Goal: Use online tool/utility: Utilize a website feature to perform a specific function

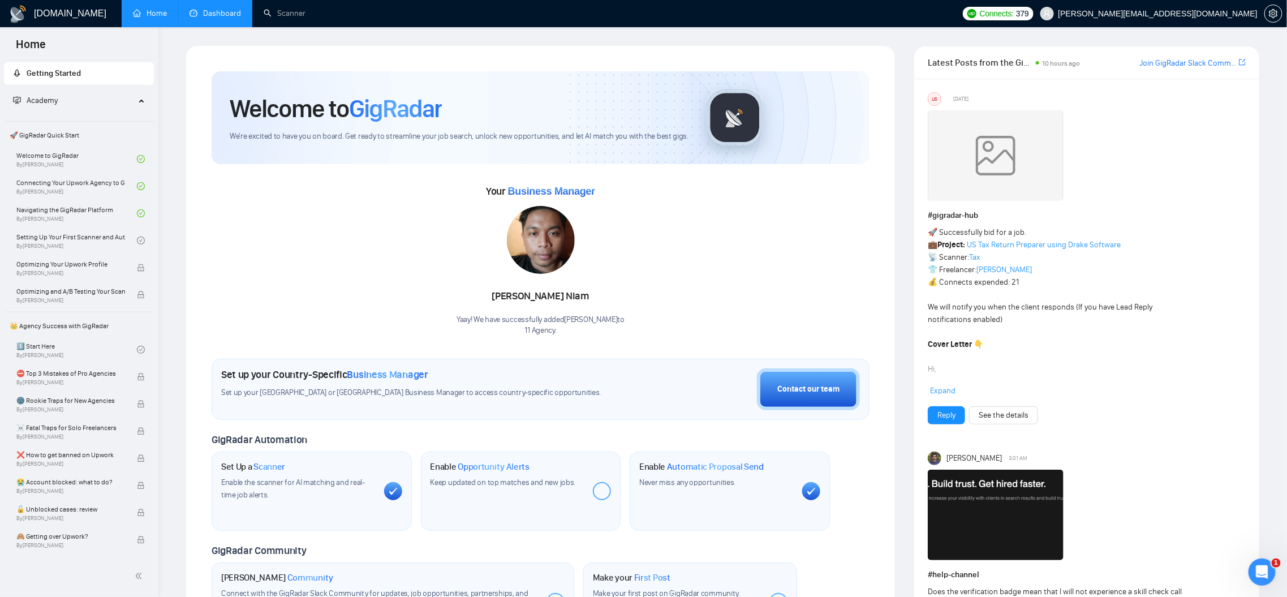
click at [221, 8] on link "Dashboard" at bounding box center [215, 13] width 51 height 10
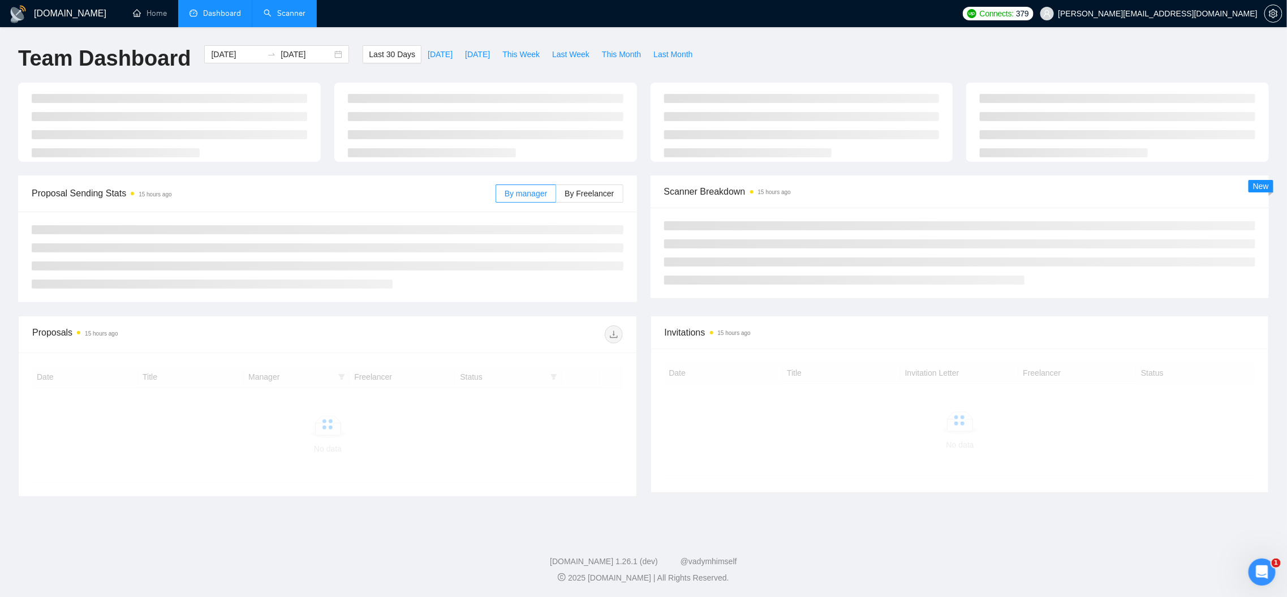
click at [267, 14] on link "Scanner" at bounding box center [285, 13] width 42 height 10
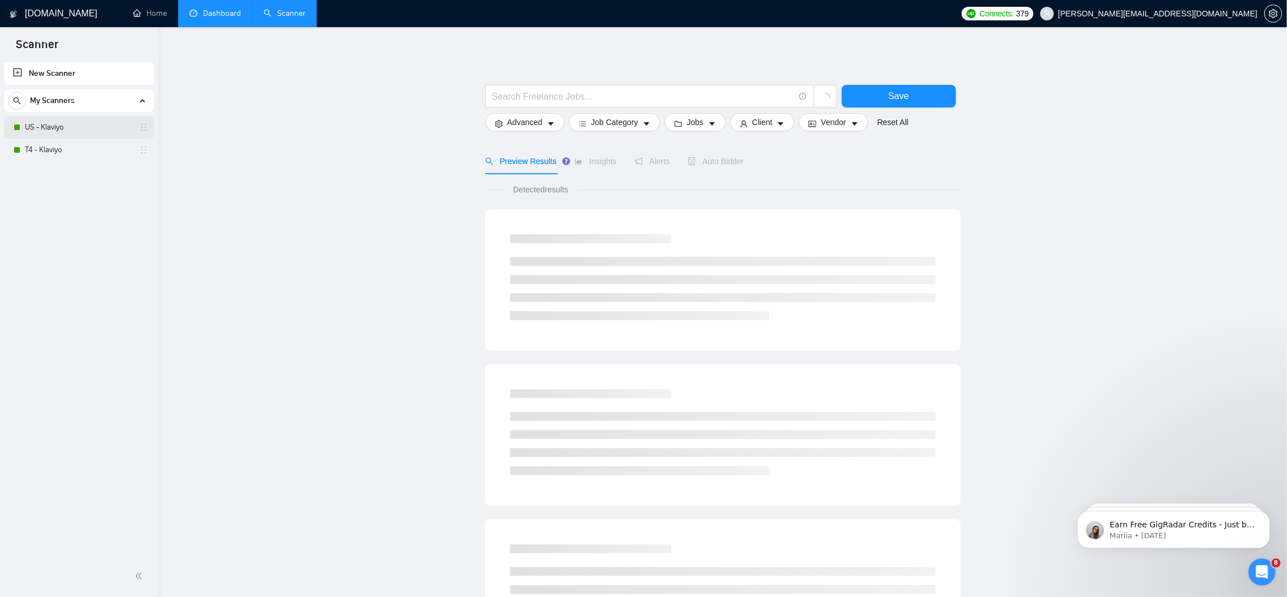
click at [67, 126] on link "US - Klaviyo" at bounding box center [78, 127] width 107 height 23
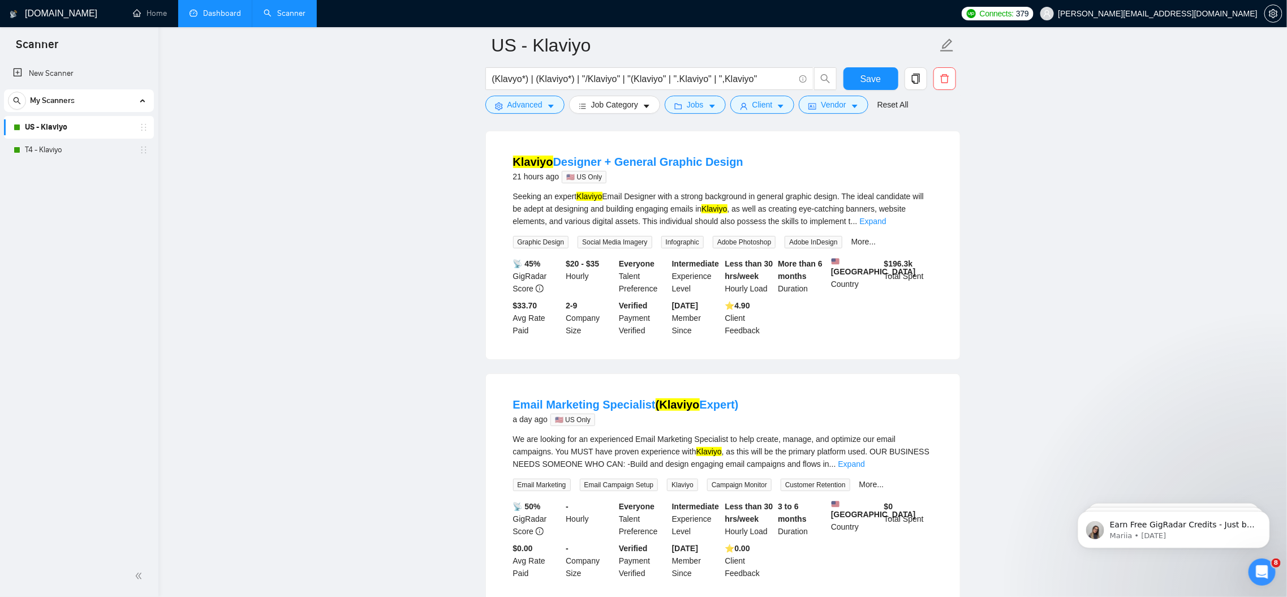
scroll to position [131, 0]
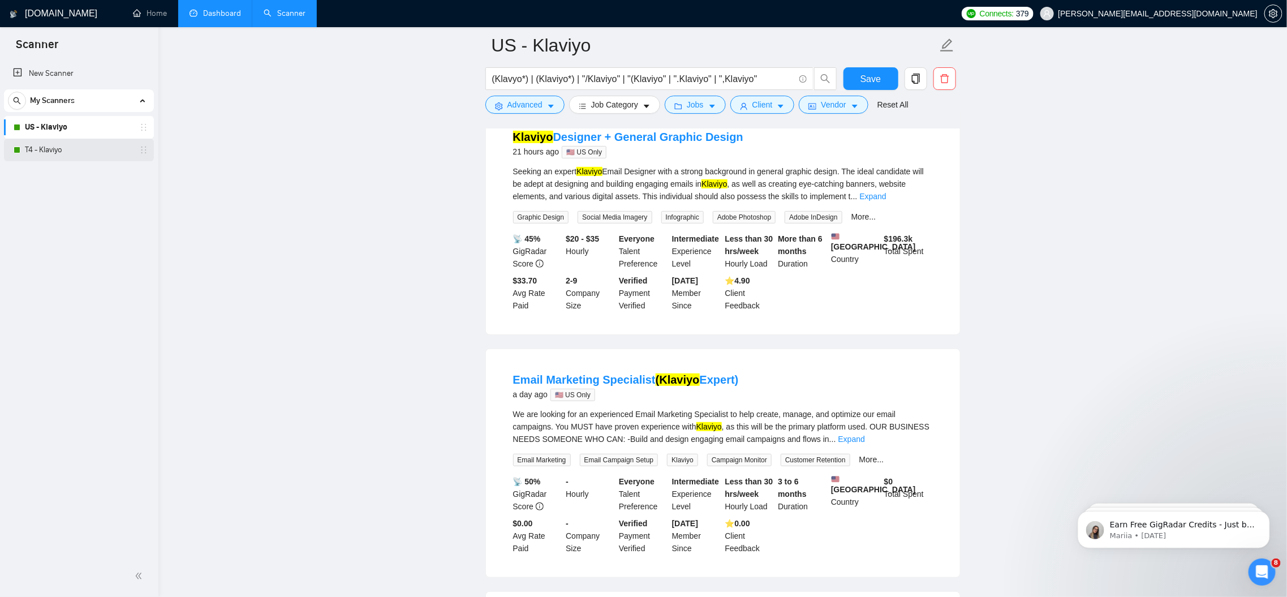
click at [91, 152] on link "T4 - Klaviyo" at bounding box center [78, 150] width 107 height 23
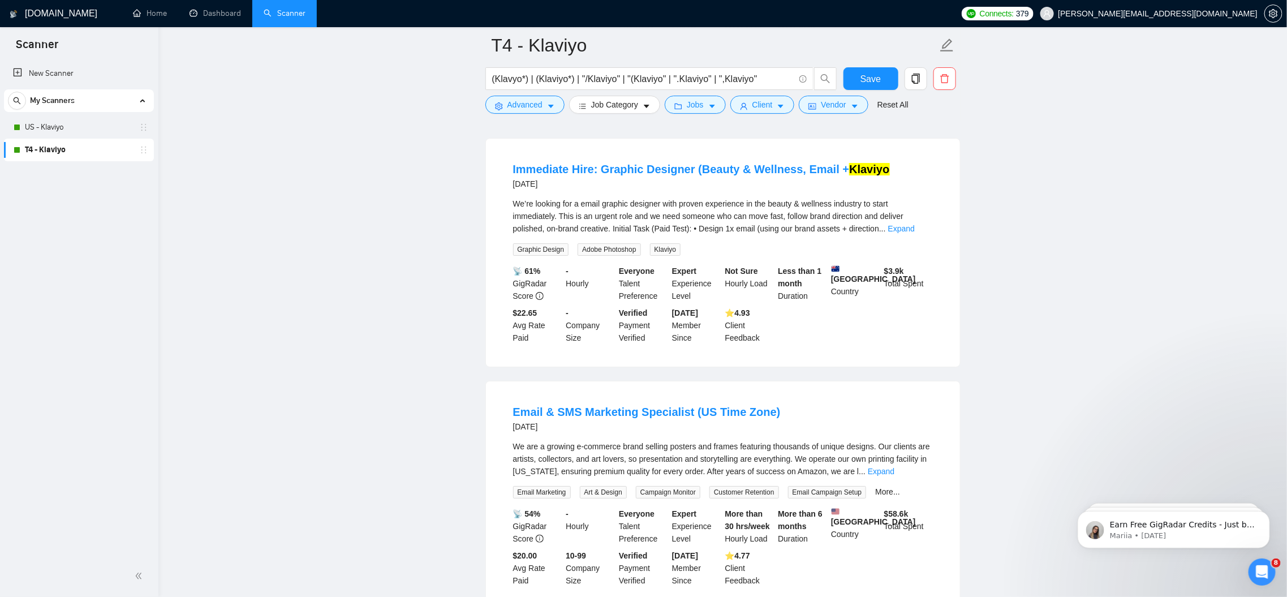
scroll to position [2230, 0]
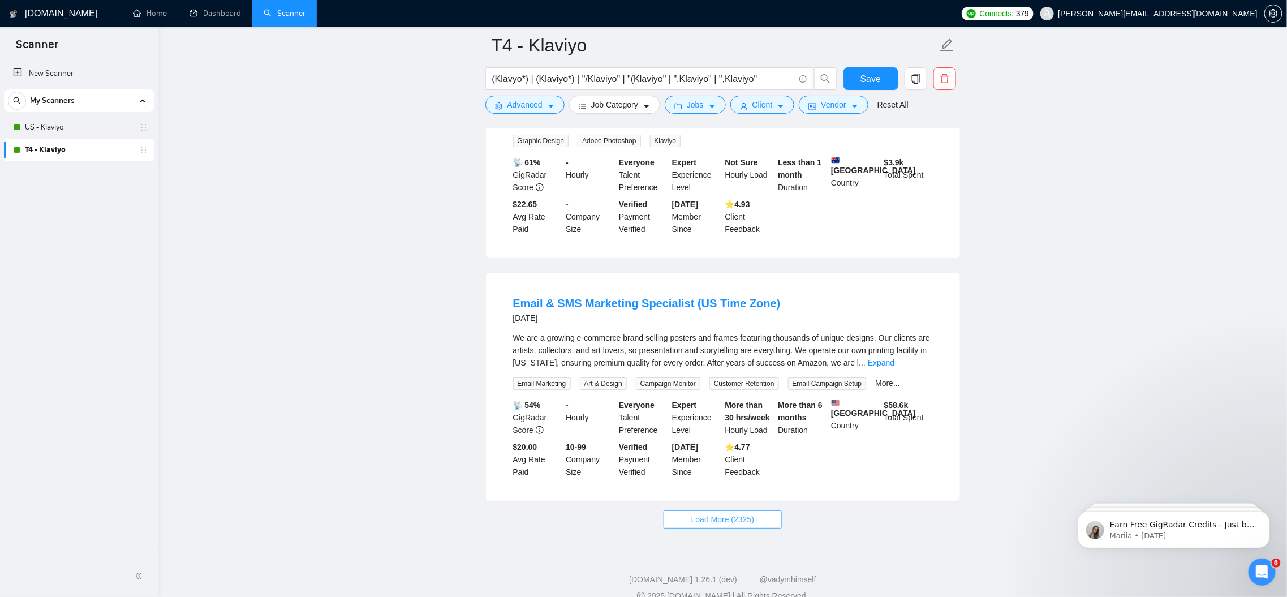
click at [719, 510] on button "Load More (2325)" at bounding box center [723, 519] width 118 height 18
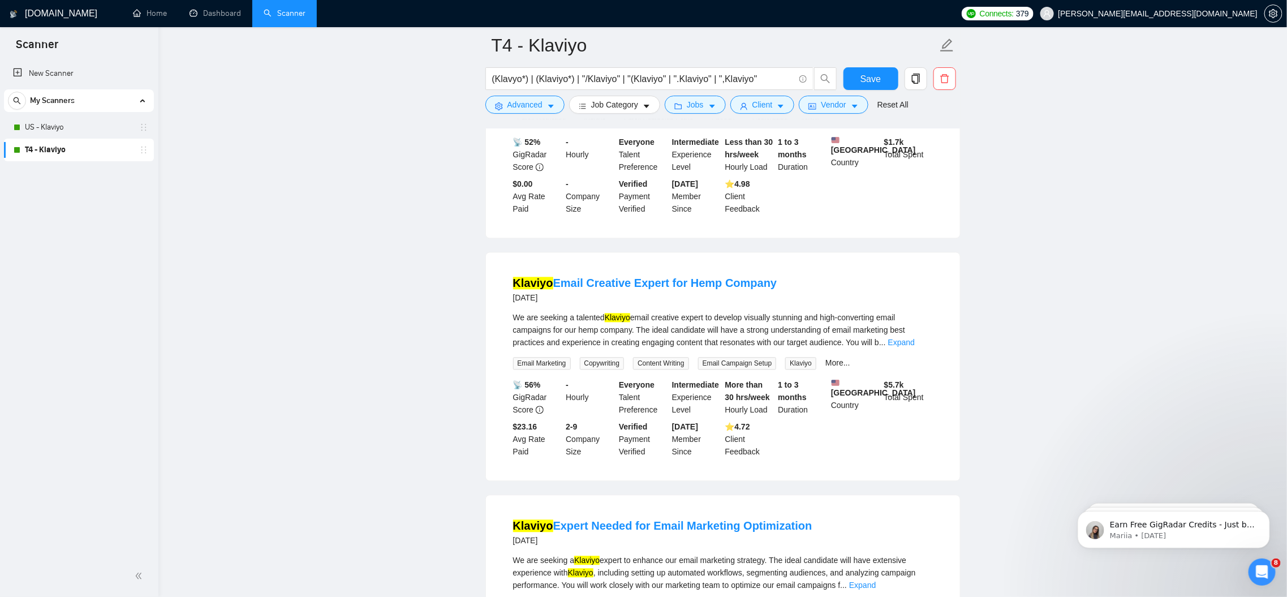
scroll to position [3138, 0]
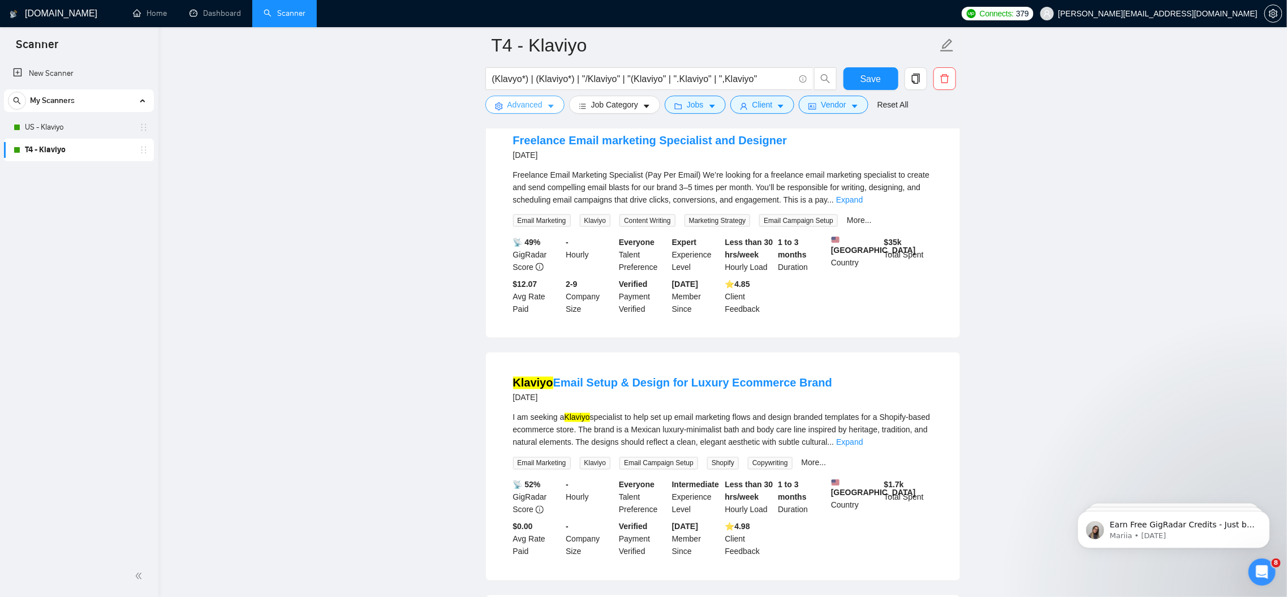
click at [548, 101] on button "Advanced" at bounding box center [524, 105] width 79 height 18
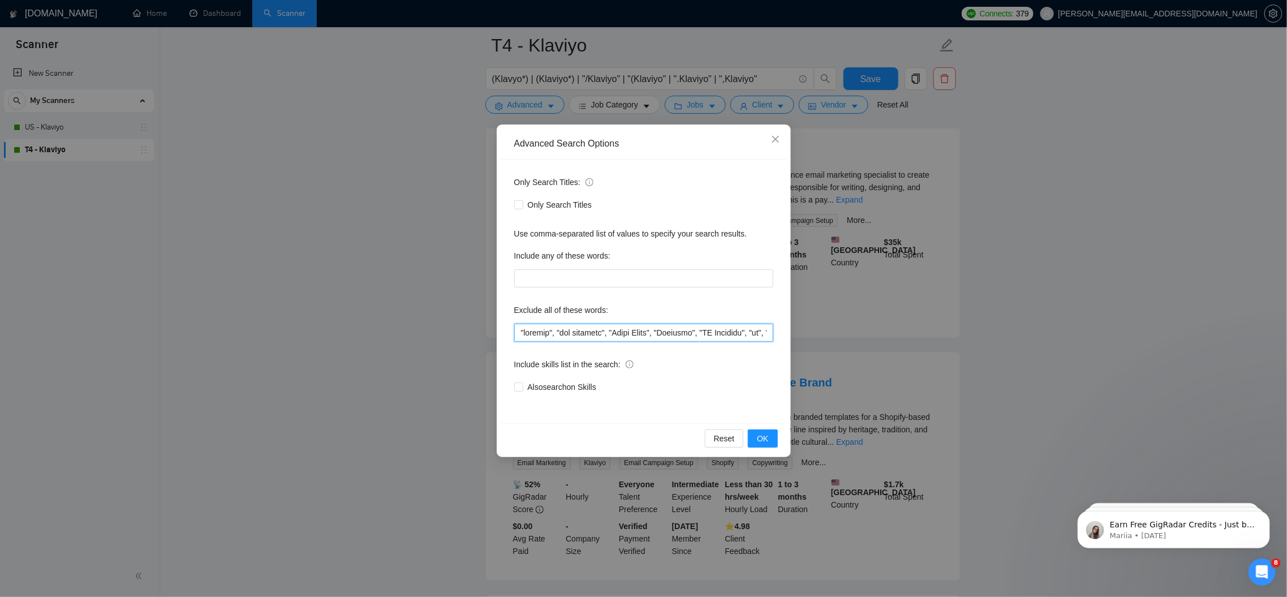
click at [519, 332] on input "text" at bounding box center [643, 333] width 259 height 18
paste input "client"
type input ""client", "roofing", "web designer", "Sales Agent", "Ventrata", "NO Agencies", …"
click at [764, 439] on span "OK" at bounding box center [762, 438] width 11 height 12
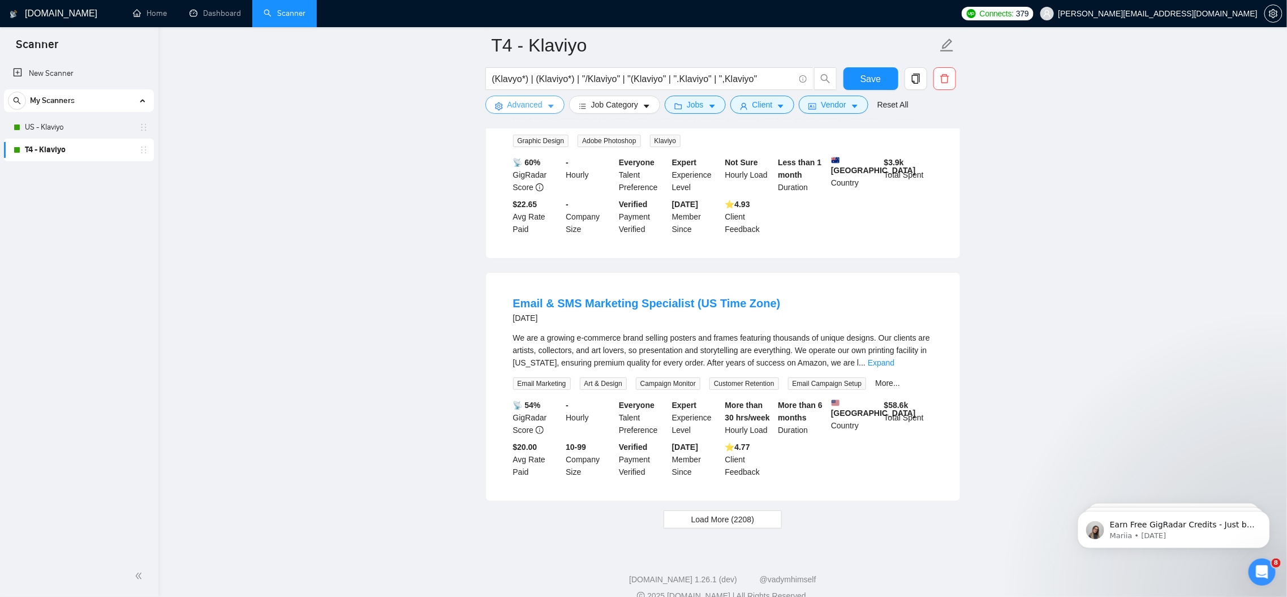
scroll to position [2229, 0]
click at [706, 511] on button "Load More (2208)" at bounding box center [723, 520] width 118 height 18
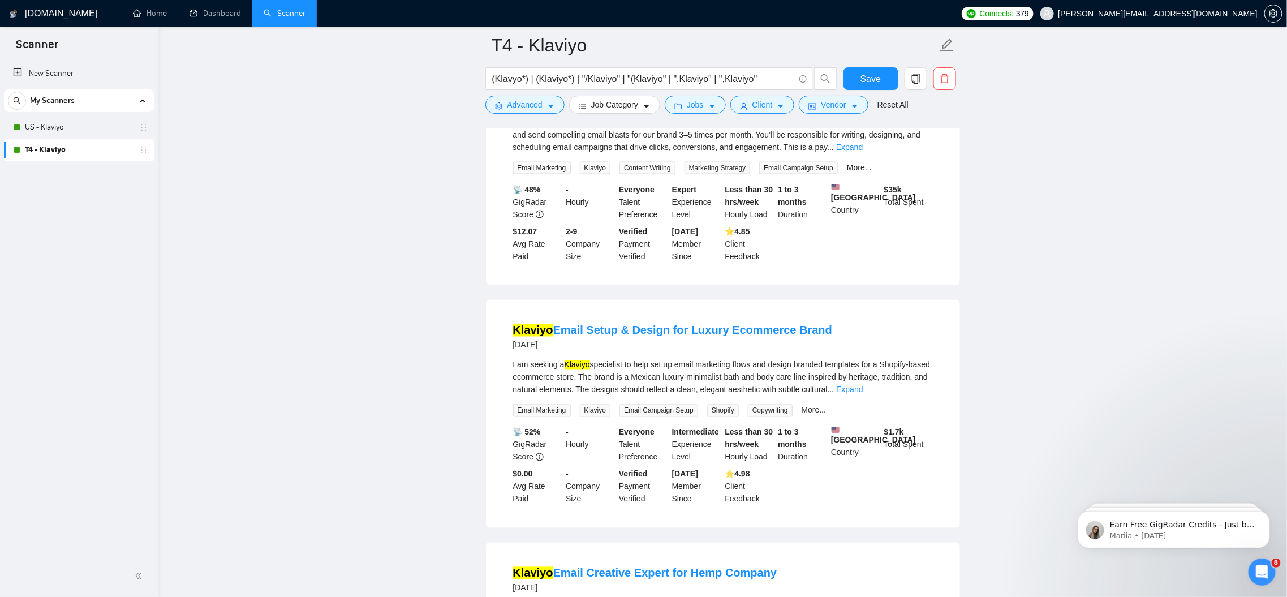
scroll to position [2681, 0]
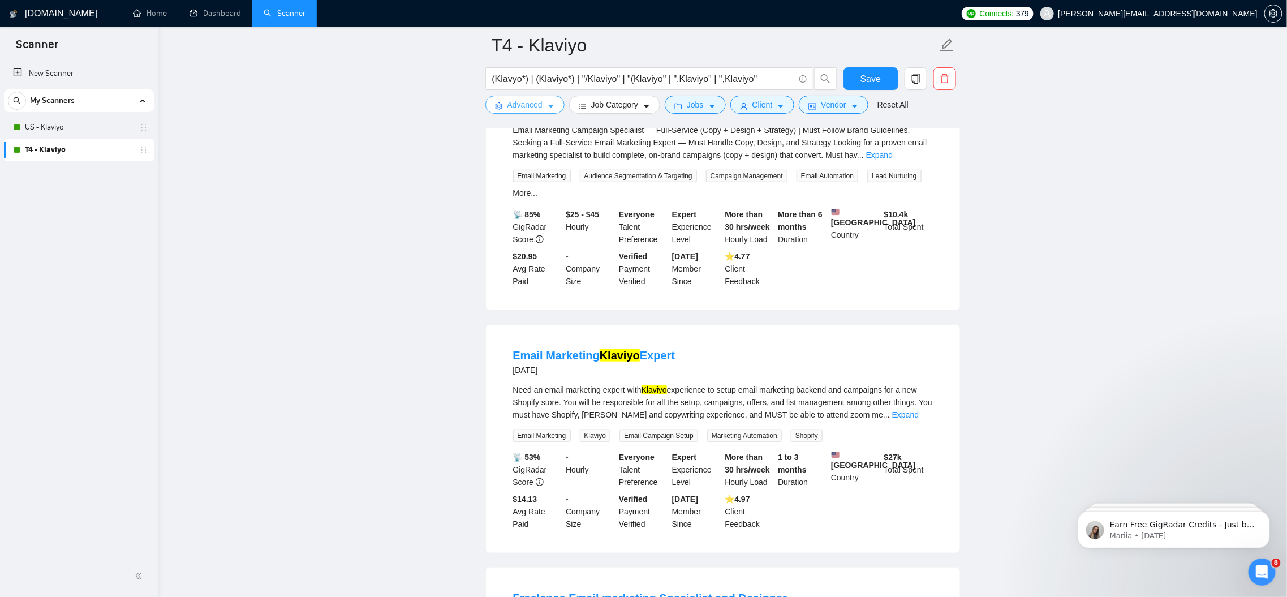
click at [551, 105] on icon "caret-down" at bounding box center [551, 106] width 6 height 3
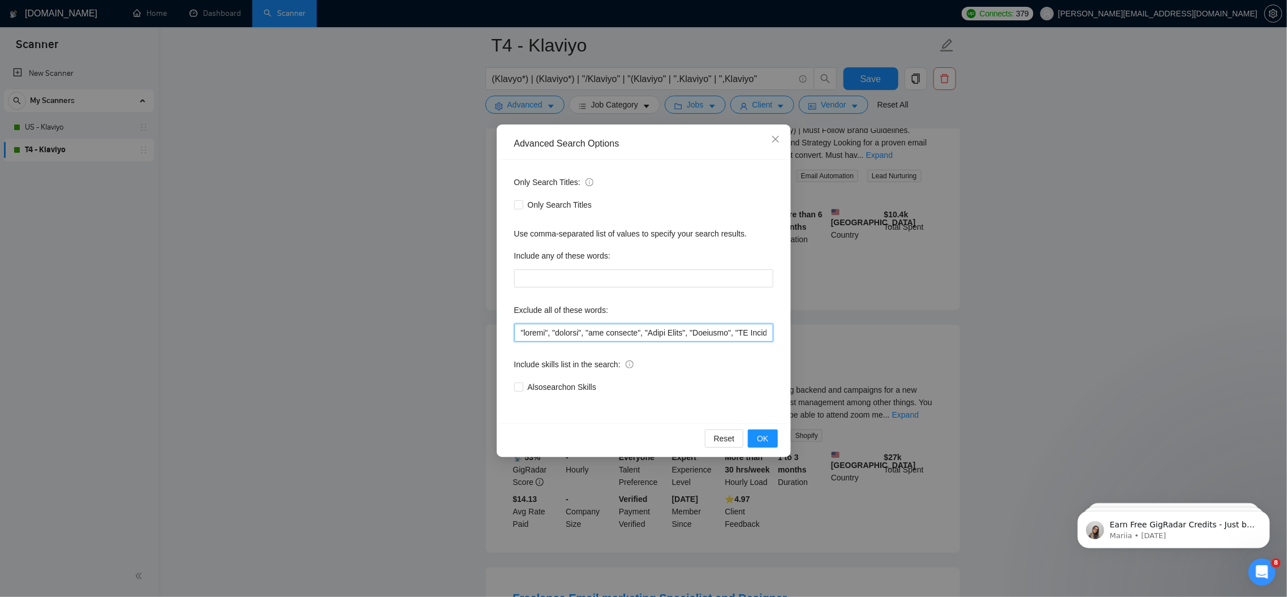
click at [564, 334] on input "text" at bounding box center [643, 333] width 259 height 18
click at [769, 442] on button "OK" at bounding box center [762, 438] width 29 height 18
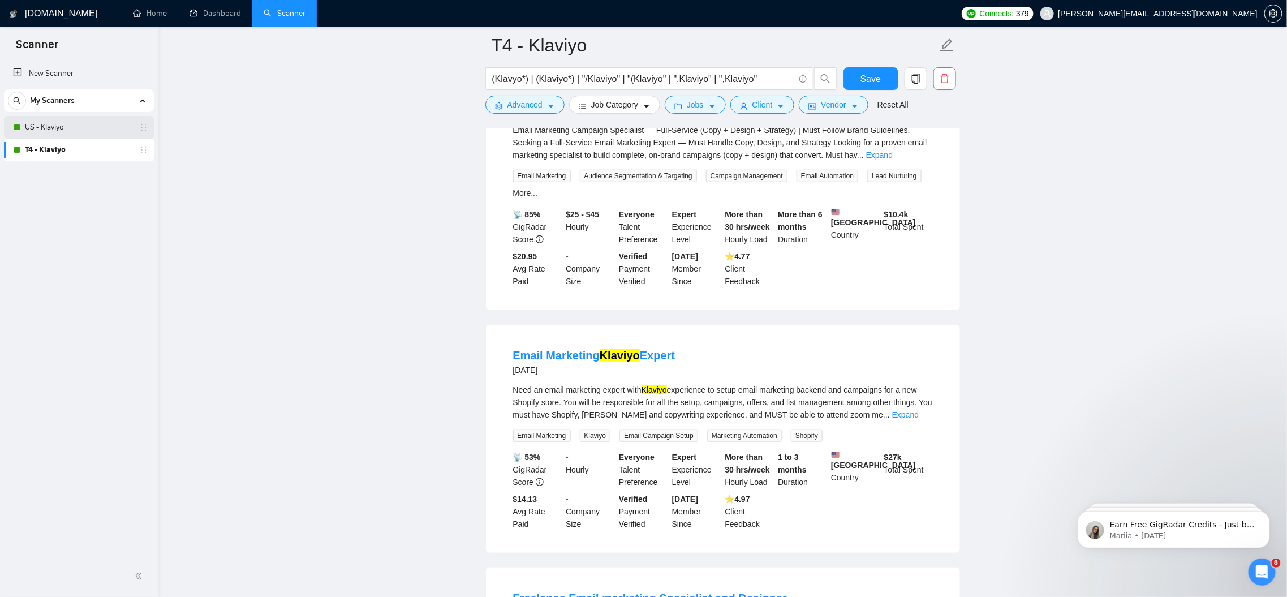
click at [78, 120] on link "US - Klaviyo" at bounding box center [78, 127] width 107 height 23
click at [859, 82] on button "Save" at bounding box center [871, 78] width 55 height 23
click at [79, 131] on link "US - Klaviyo" at bounding box center [78, 127] width 107 height 23
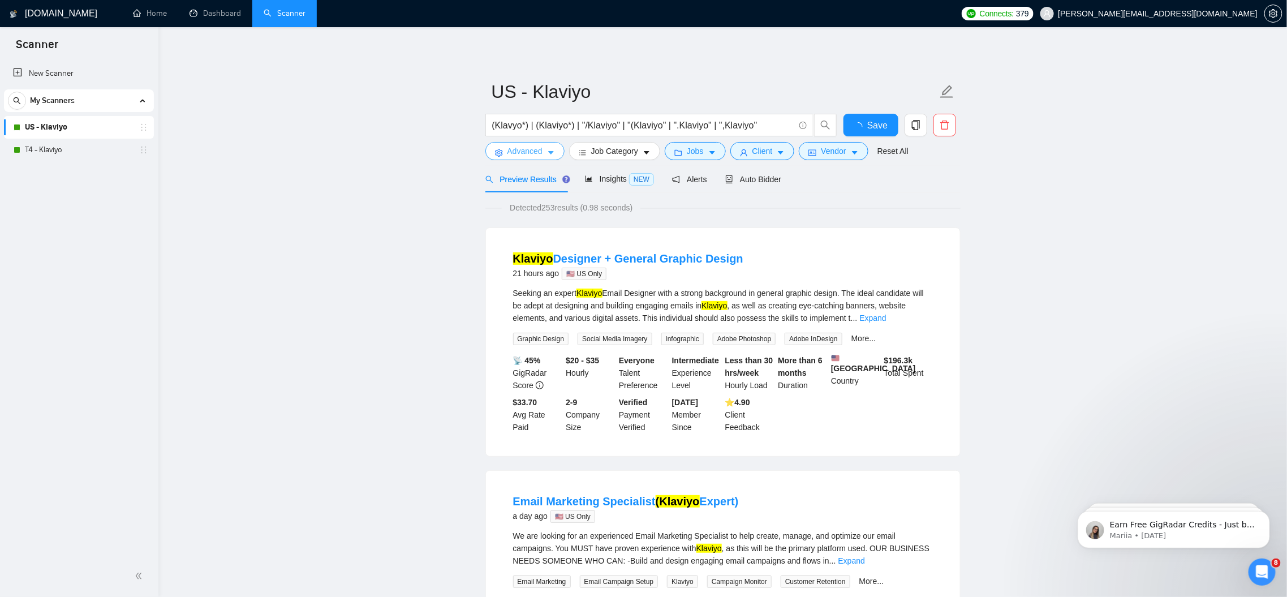
click at [539, 156] on span "Advanced" at bounding box center [525, 151] width 35 height 12
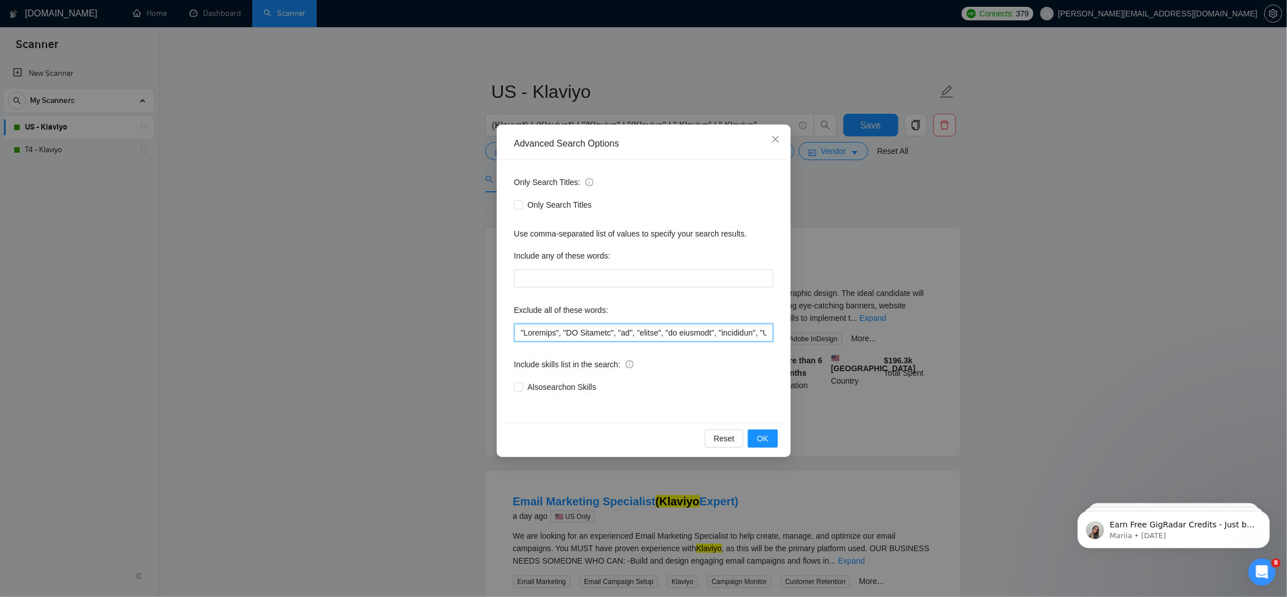
click at [545, 329] on input "text" at bounding box center [643, 333] width 259 height 18
paste input ""client", "roofing", "web designer", "Sales Agent","
drag, startPoint x: 566, startPoint y: 336, endPoint x: 446, endPoint y: 336, distance: 119.9
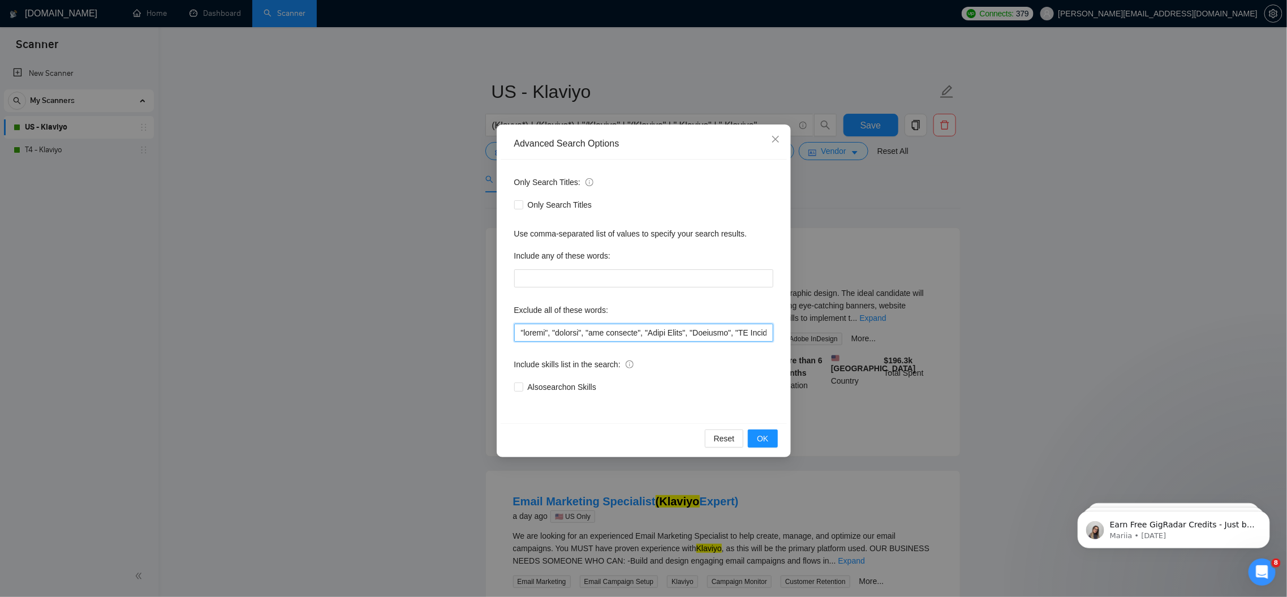
click at [446, 336] on div "Advanced Search Options Only Search Titles: Only Search Titles Use comma-separa…" at bounding box center [643, 298] width 1287 height 597
type input ""client", "roofing", "web designer", "Sales Agent", "Ventrata", "NO Agencies", …"
click at [767, 438] on span "OK" at bounding box center [762, 438] width 11 height 12
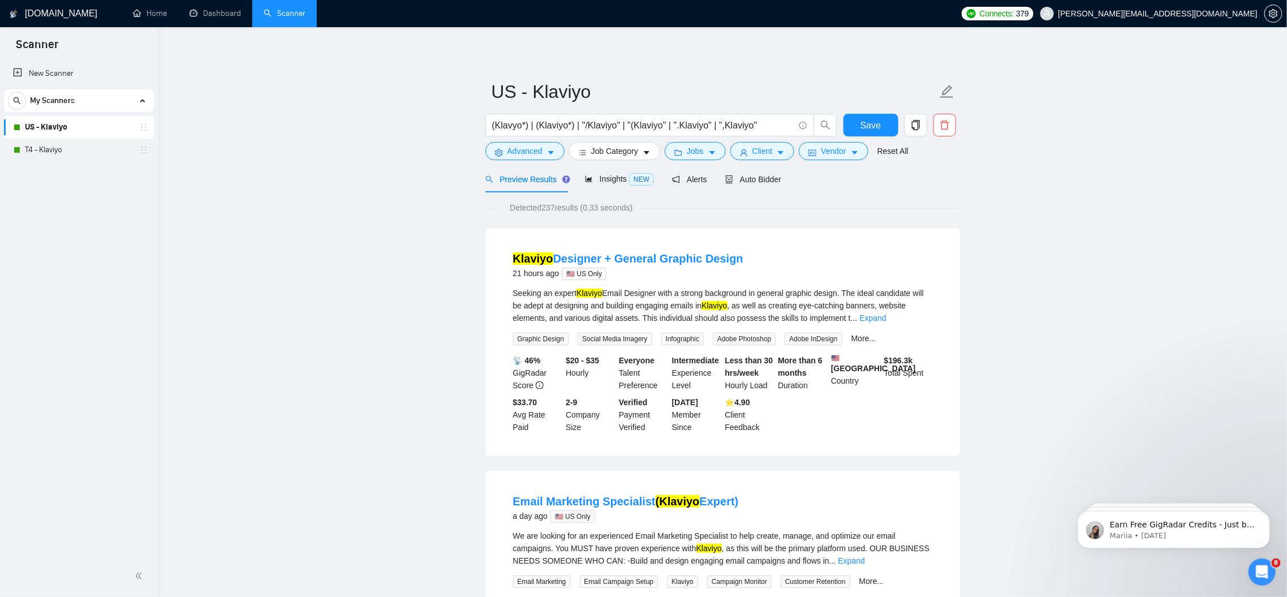
click at [100, 124] on link "US - Klaviyo" at bounding box center [78, 127] width 107 height 23
